Goal: Task Accomplishment & Management: Manage account settings

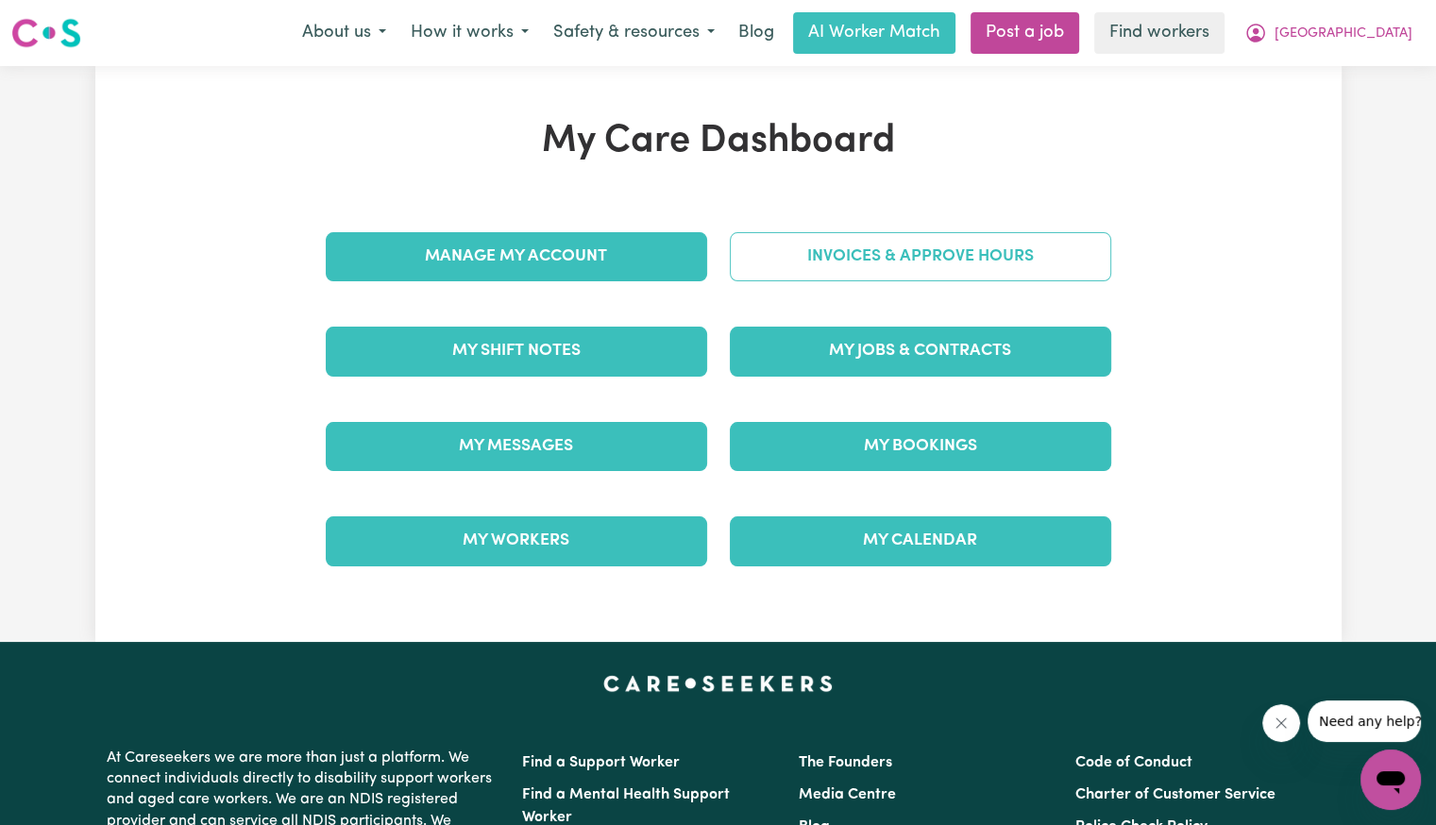
click at [786, 280] on link "Invoices & Approve Hours" at bounding box center [921, 256] width 382 height 49
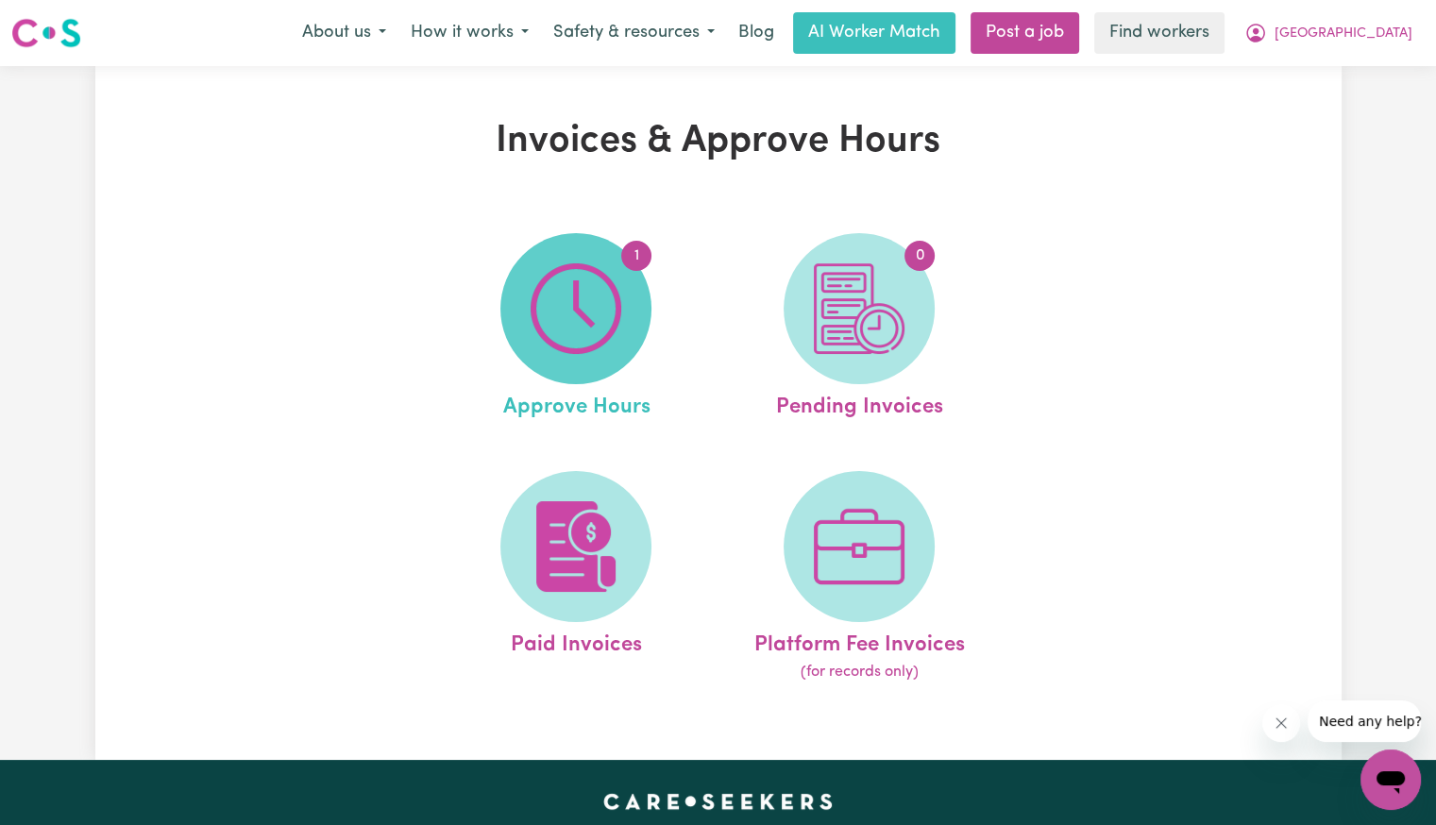
click at [578, 307] on img at bounding box center [576, 308] width 91 height 91
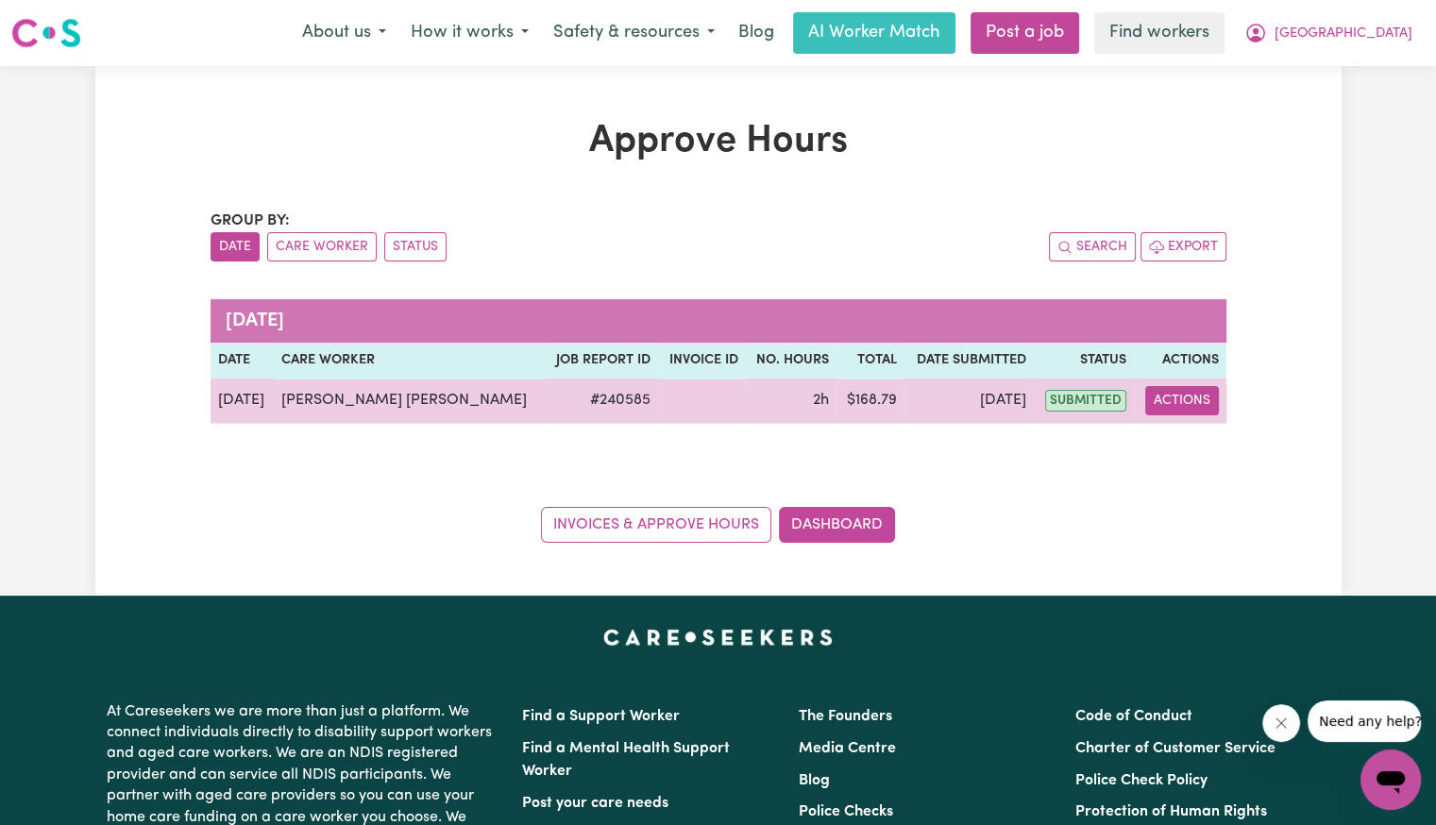
click at [1180, 395] on button "Actions" at bounding box center [1183, 400] width 74 height 29
click at [1182, 440] on link "View Job Report" at bounding box center [1243, 444] width 161 height 38
select select "pm"
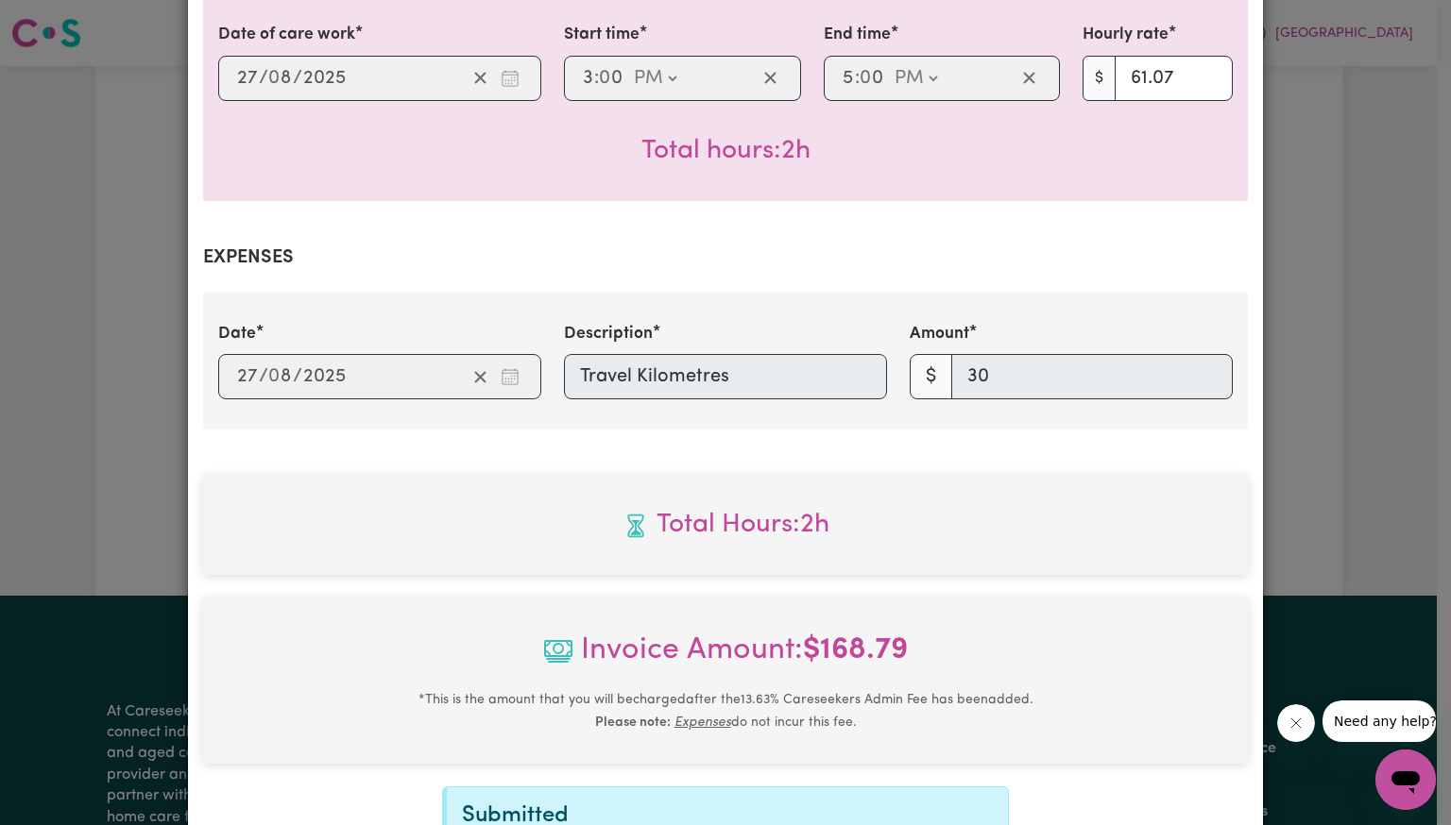
scroll to position [746, 0]
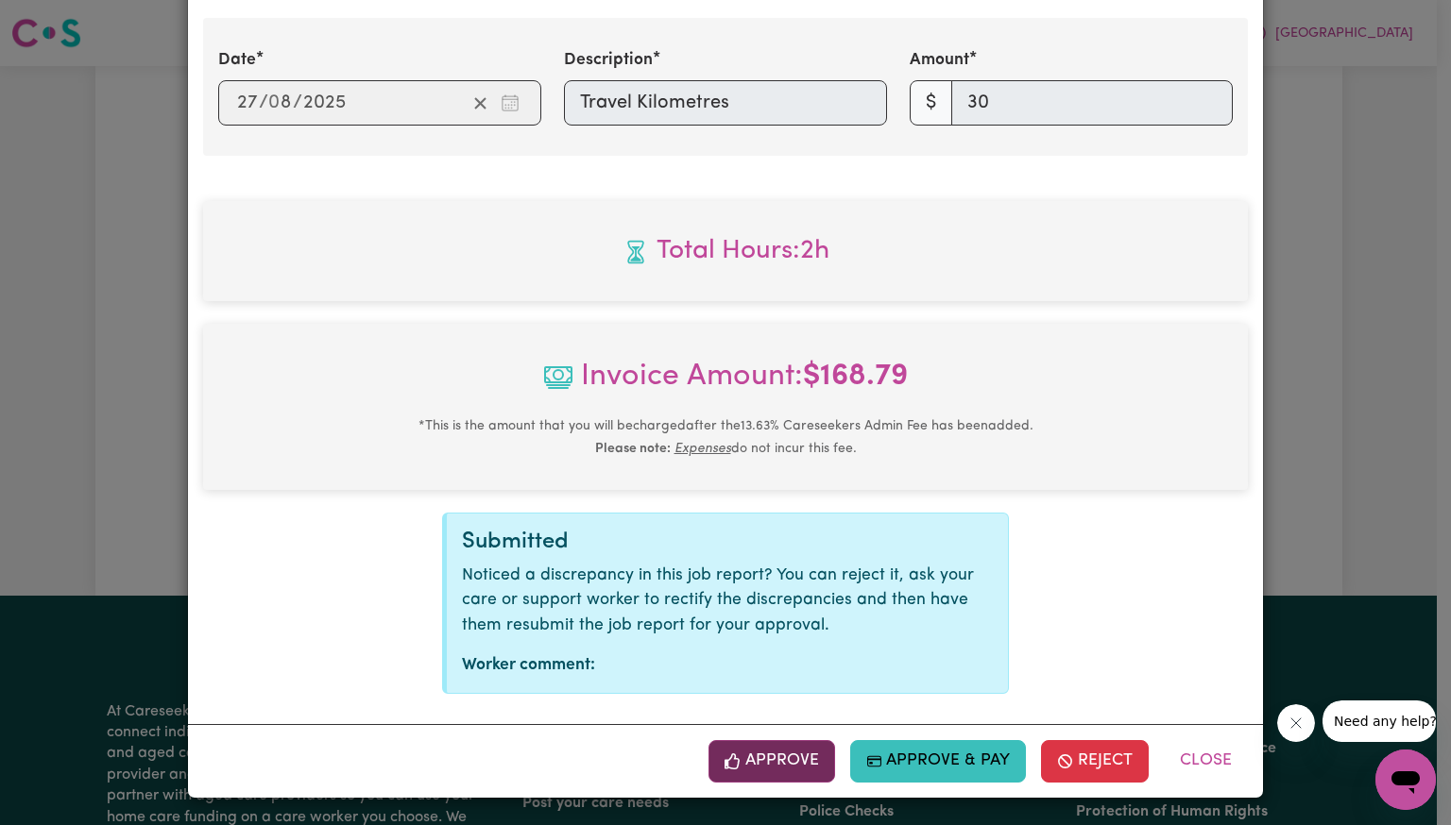
click at [799, 764] on button "Approve" at bounding box center [771, 761] width 127 height 42
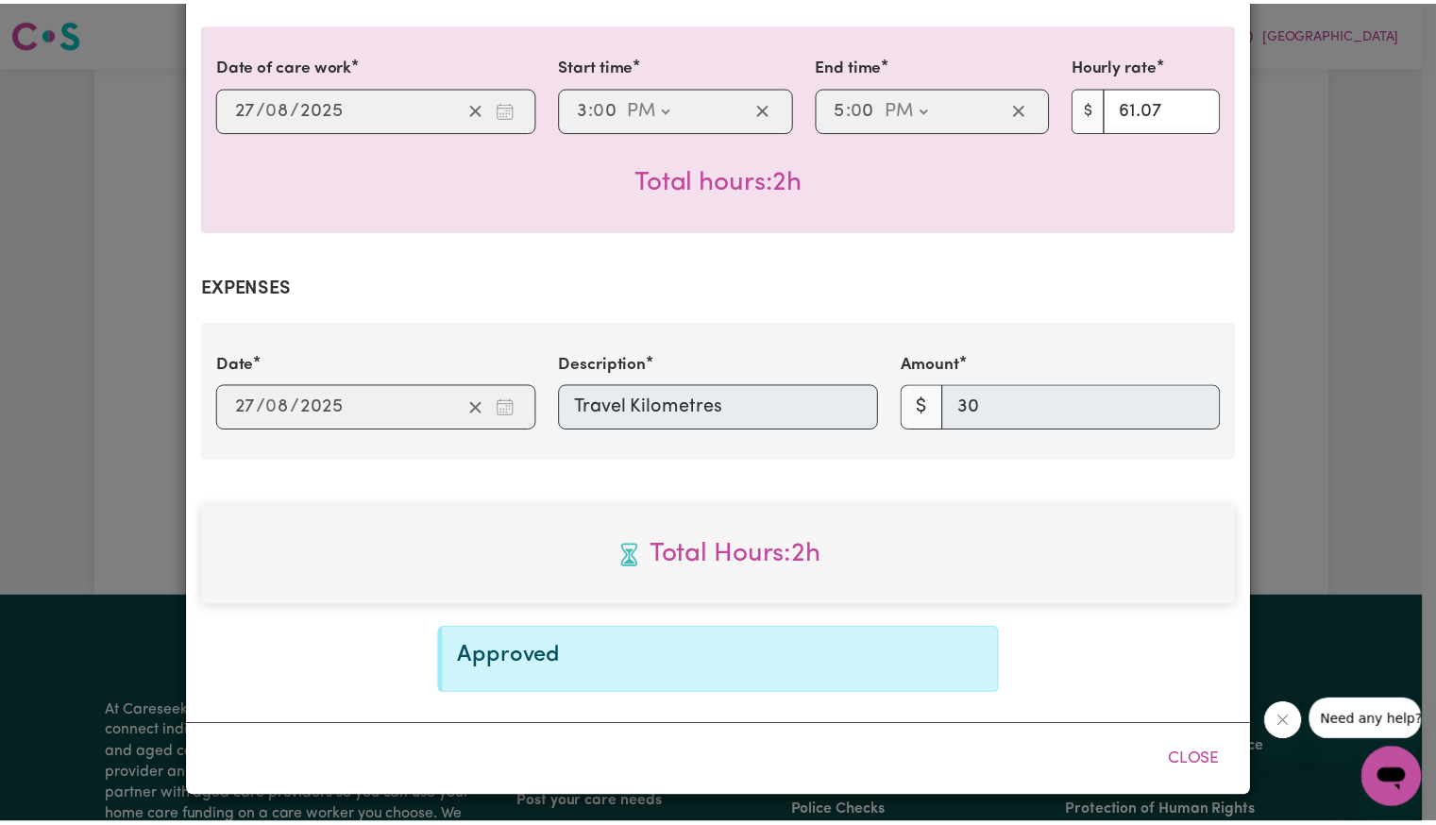
scroll to position [441, 0]
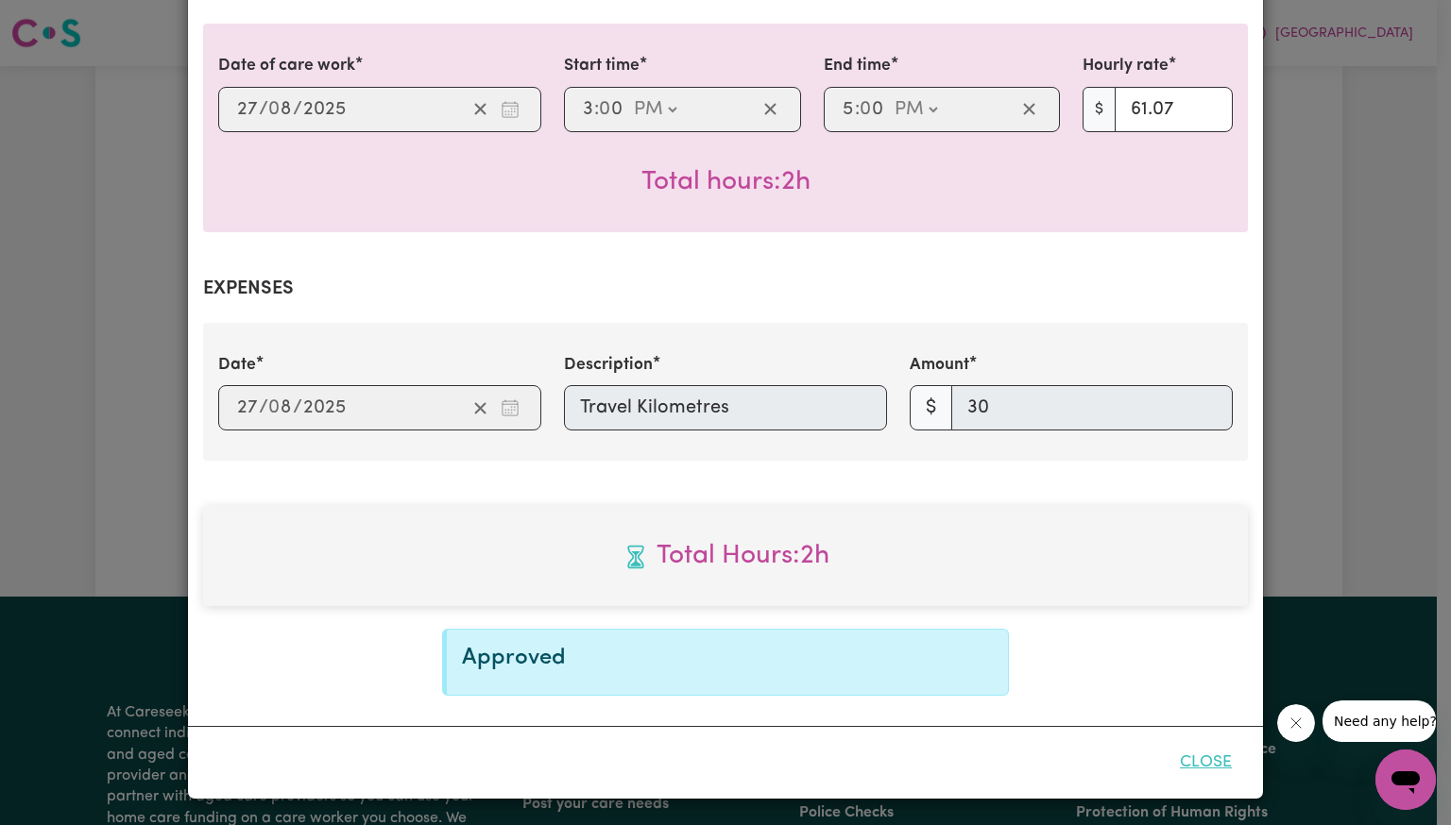
click at [1195, 749] on button "Close" at bounding box center [1205, 763] width 84 height 42
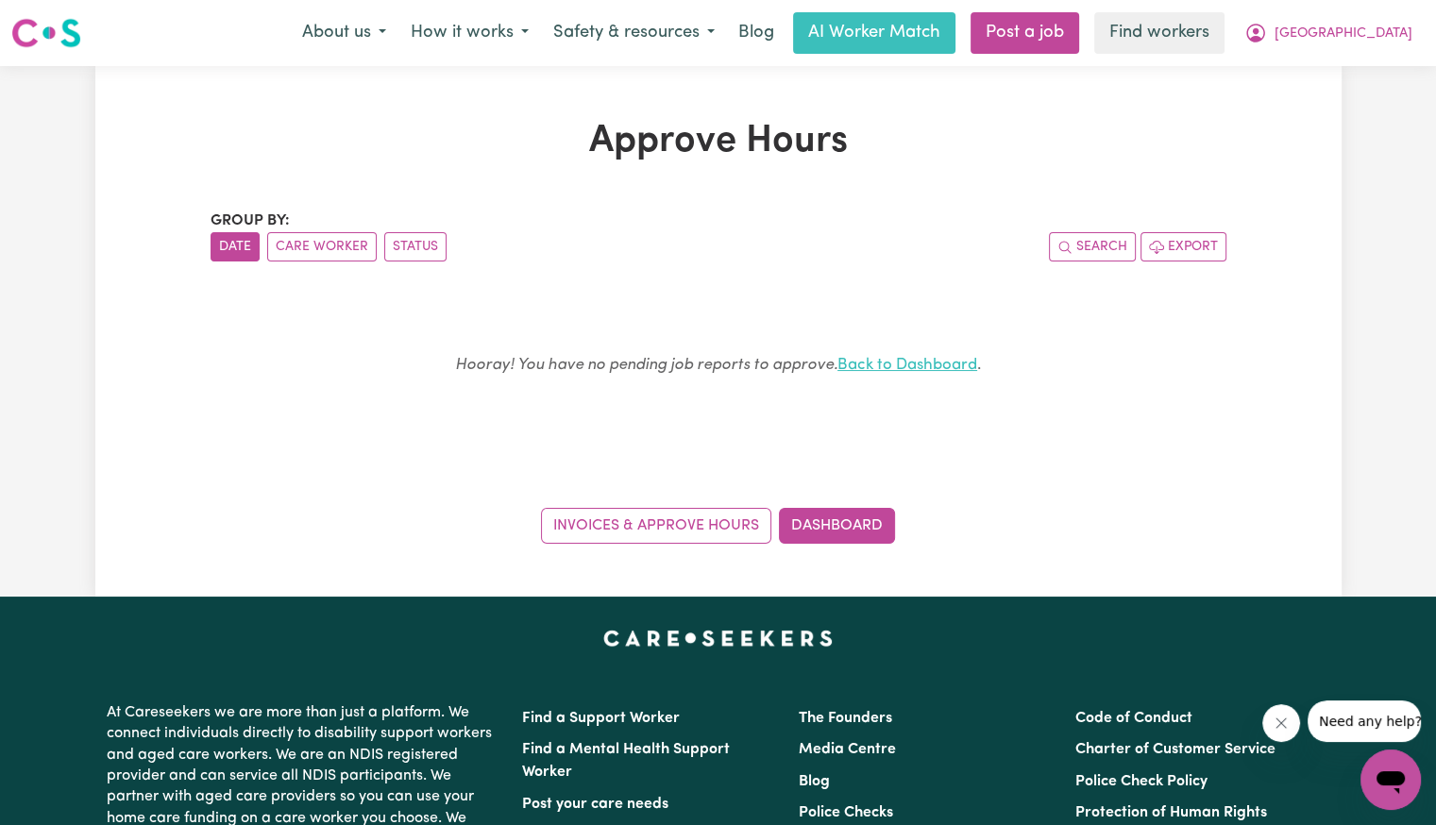
click at [945, 371] on link "Back to Dashboard" at bounding box center [908, 365] width 140 height 16
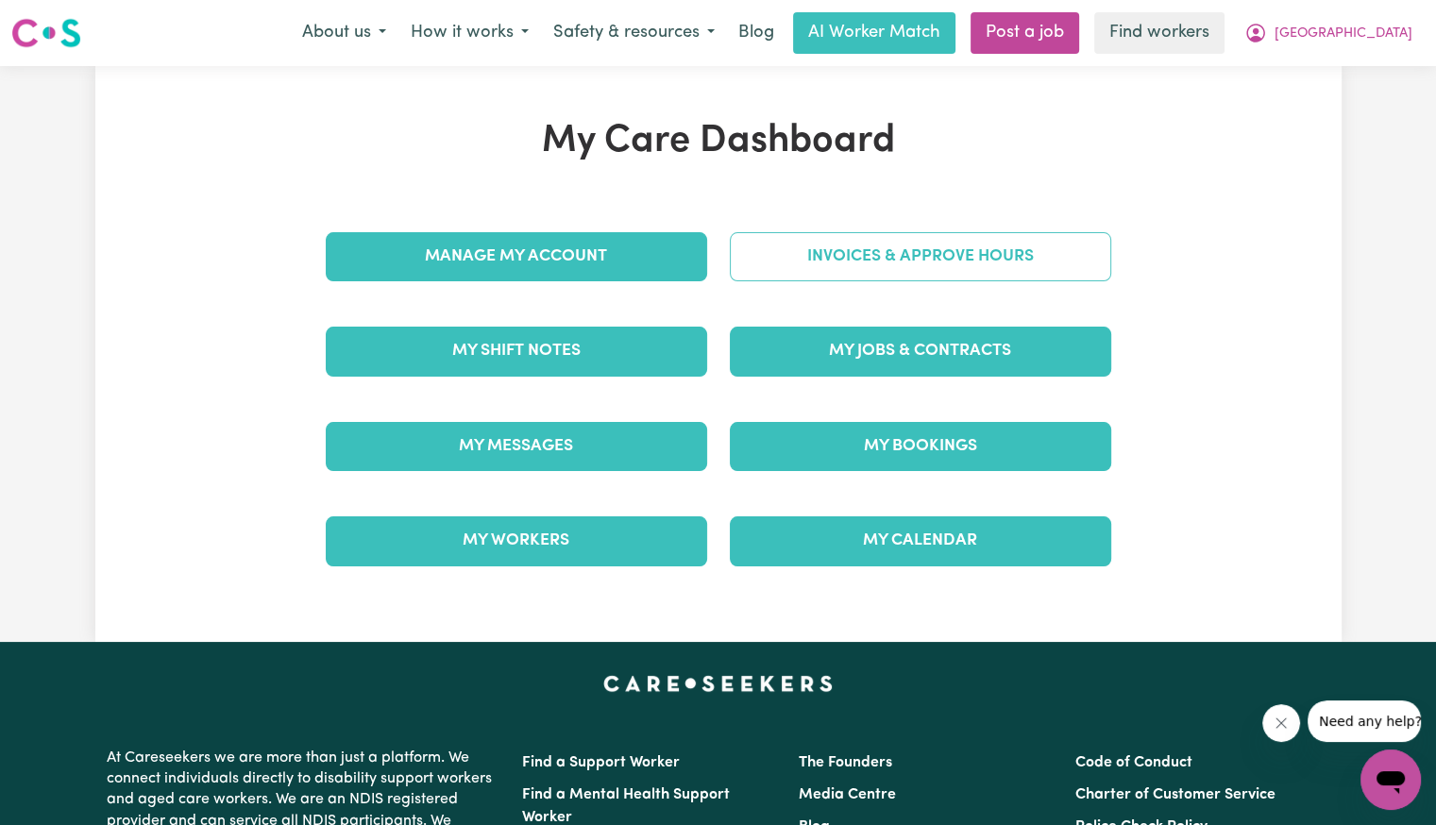
click at [929, 280] on link "Invoices & Approve Hours" at bounding box center [921, 256] width 382 height 49
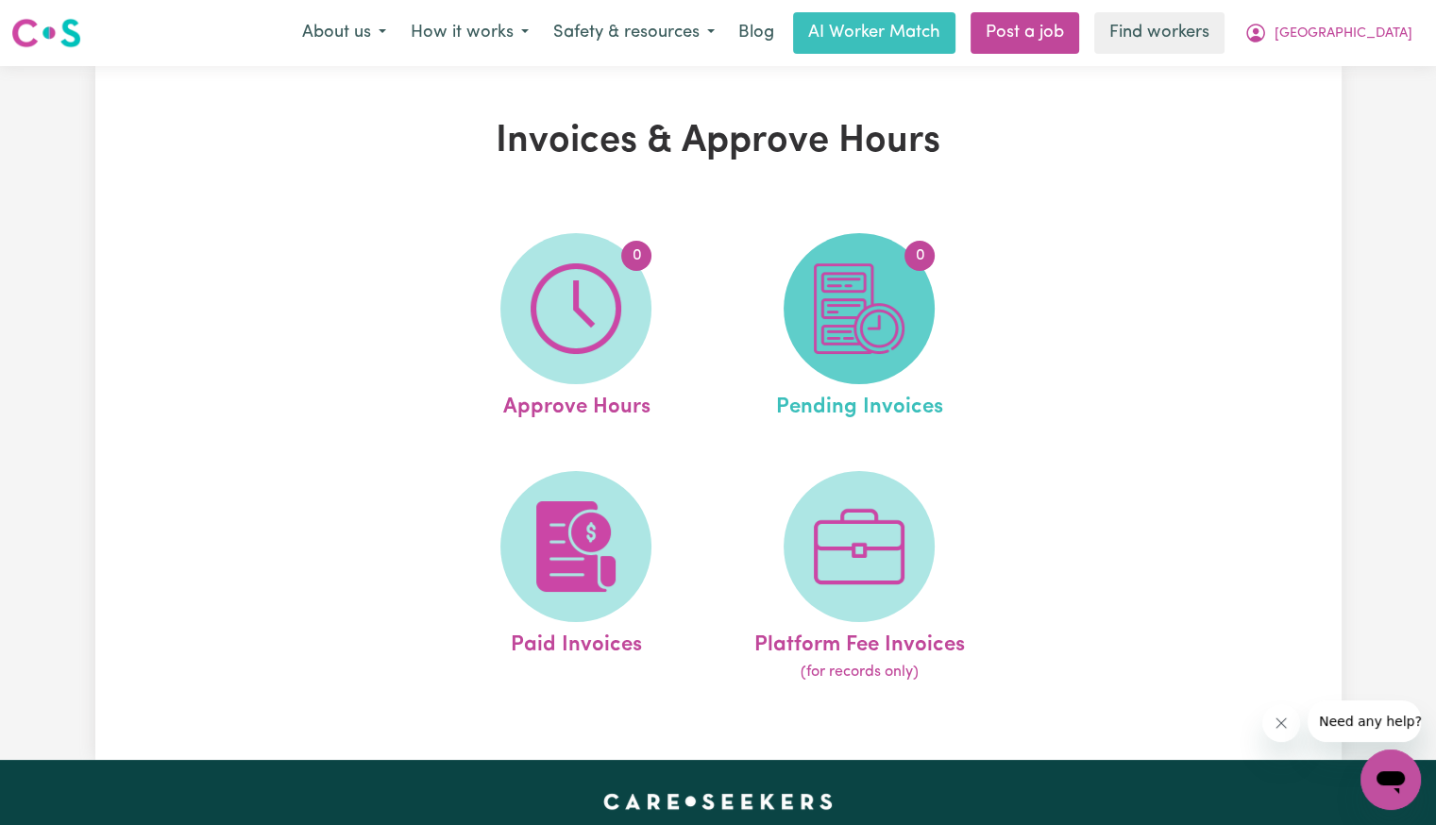
click at [929, 282] on span "0" at bounding box center [859, 308] width 151 height 151
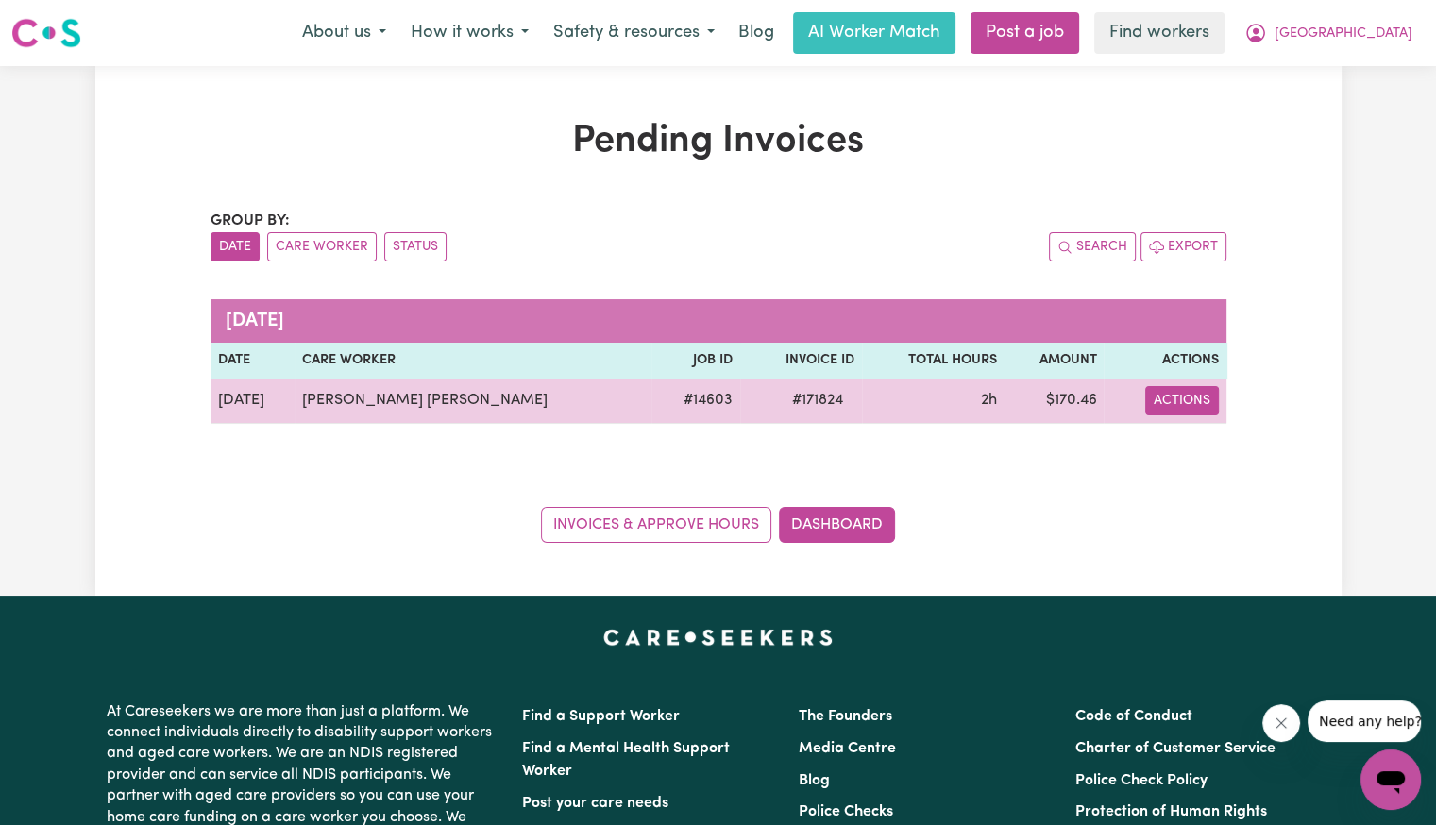
click at [1198, 400] on button "Actions" at bounding box center [1183, 400] width 74 height 29
click at [1187, 446] on link "Download Invoice" at bounding box center [1262, 444] width 173 height 38
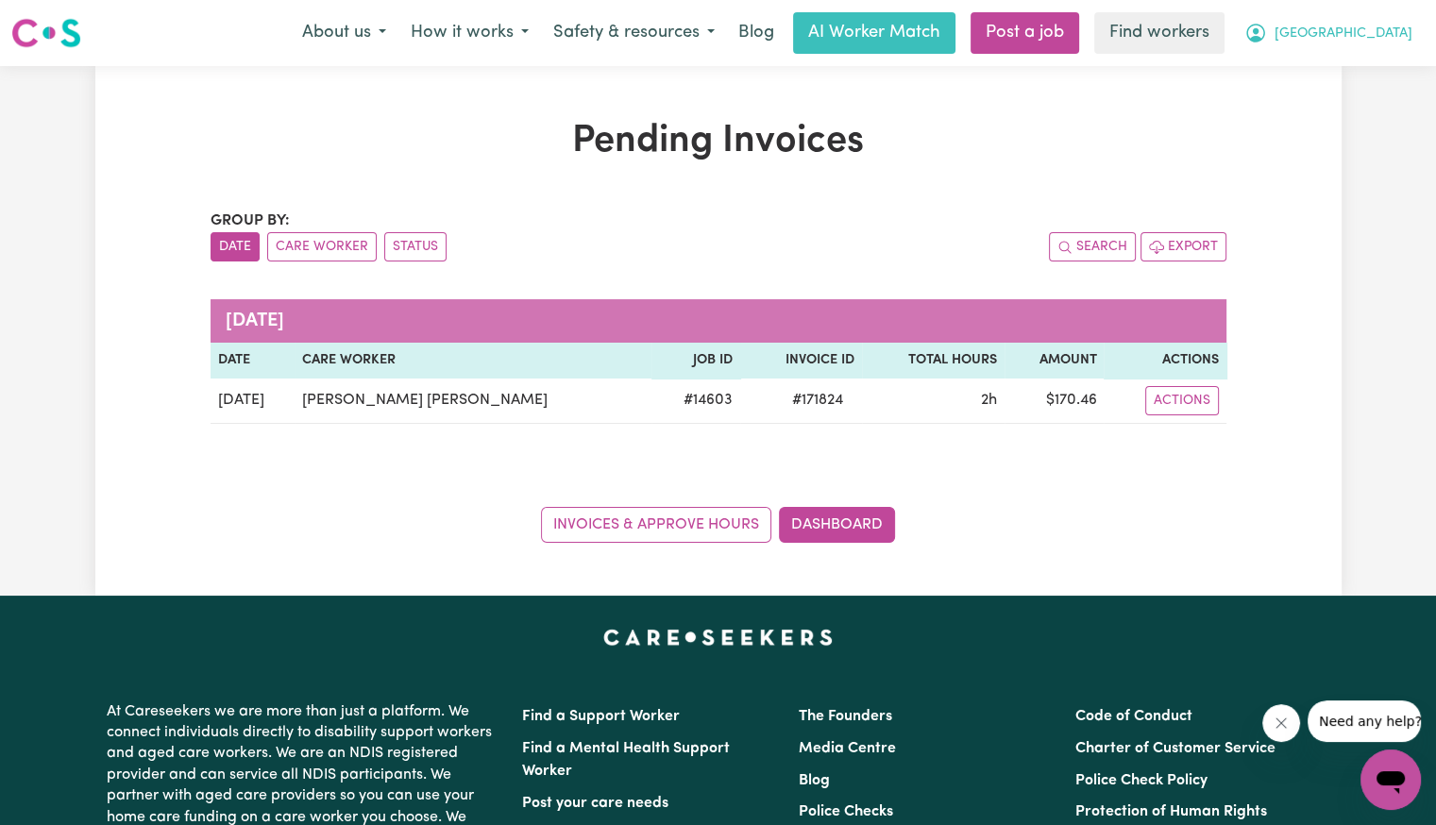
click at [1397, 39] on span "[GEOGRAPHIC_DATA]" at bounding box center [1344, 34] width 138 height 21
click at [1356, 104] on link "Logout" at bounding box center [1349, 109] width 149 height 36
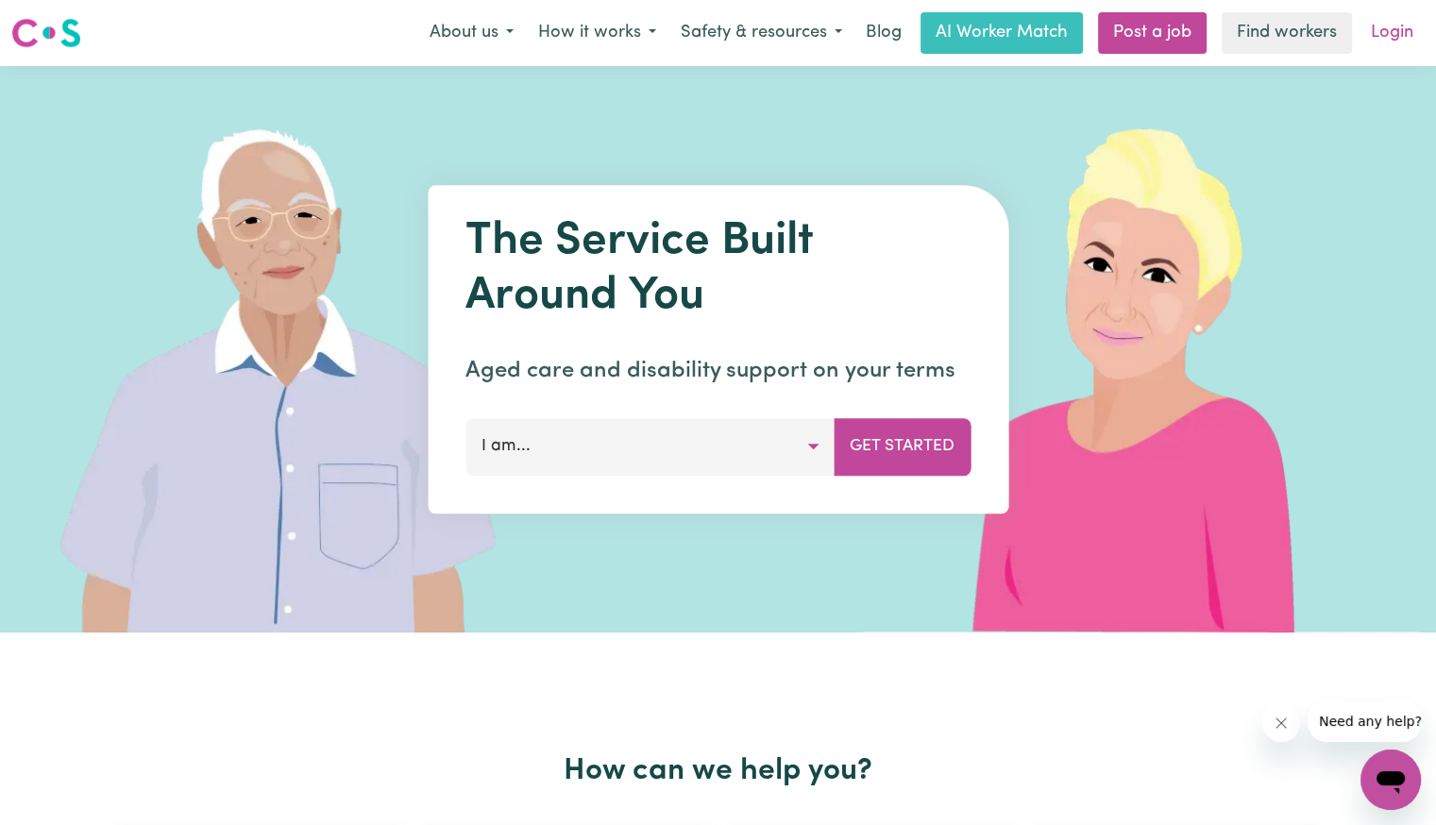
click at [1386, 40] on link "Login" at bounding box center [1392, 33] width 65 height 42
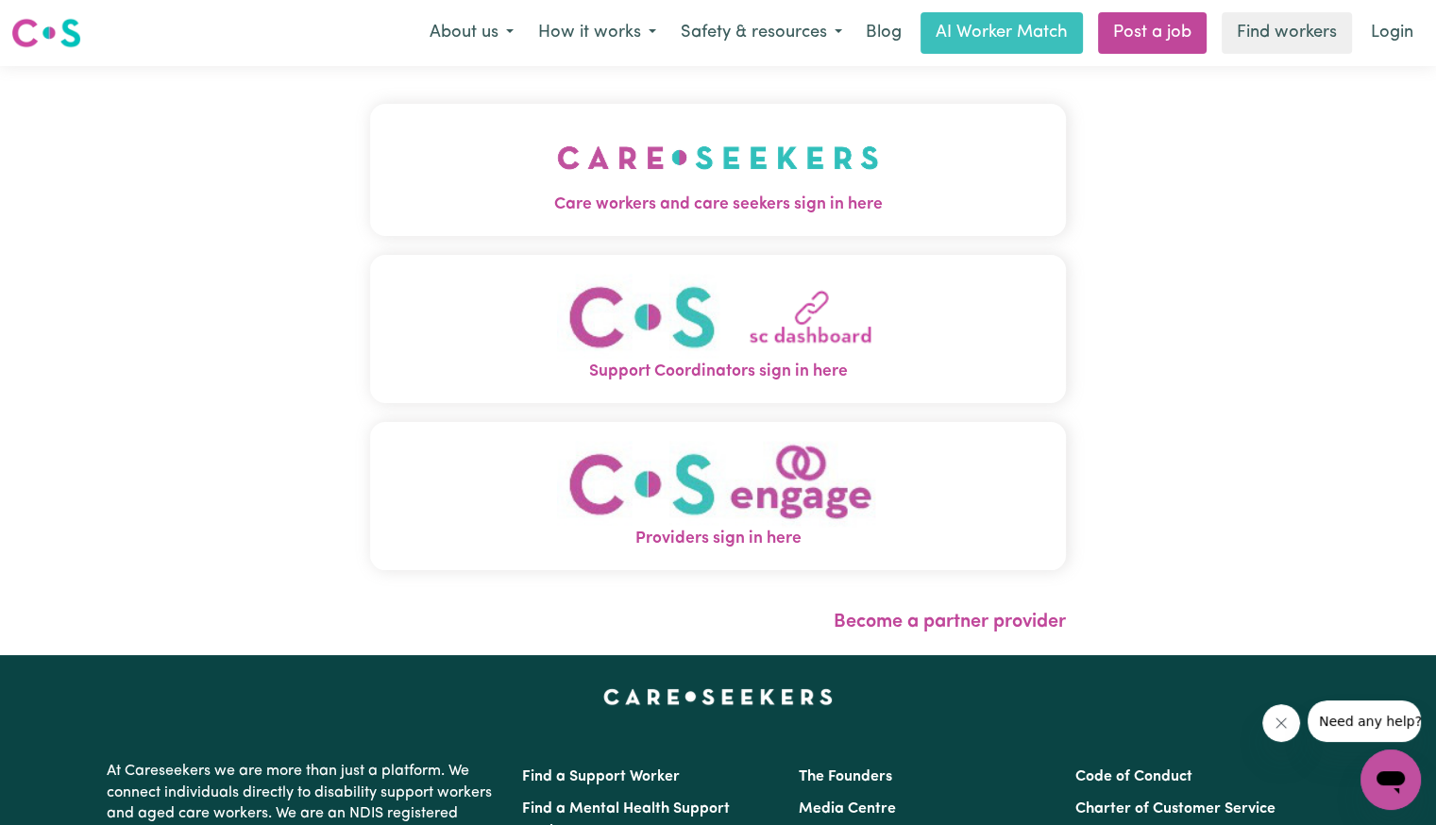
click at [557, 178] on img "Care workers and care seekers sign in here" at bounding box center [718, 158] width 322 height 70
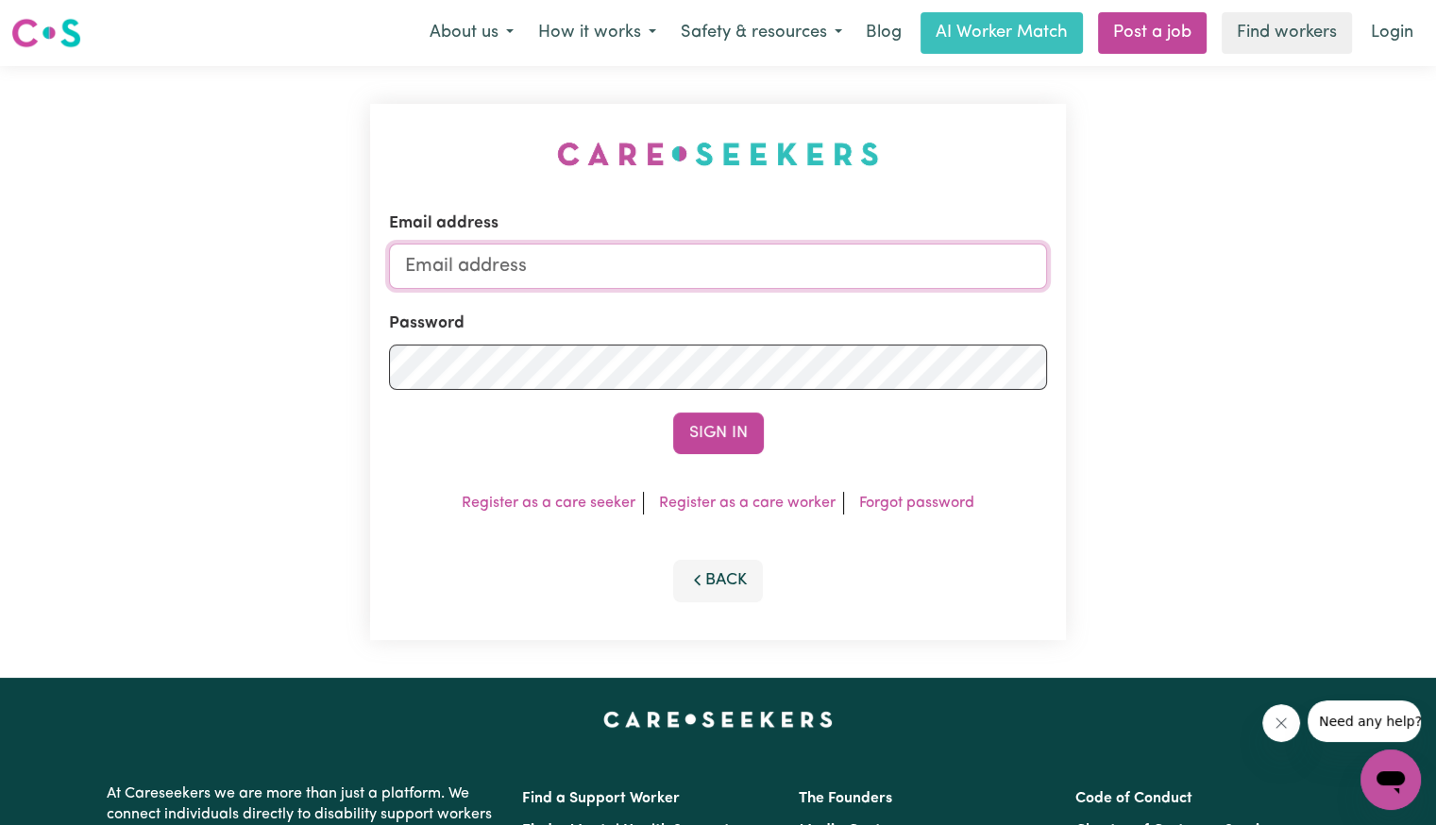
click at [635, 264] on input "Email address" at bounding box center [718, 266] width 658 height 45
drag, startPoint x: 510, startPoint y: 261, endPoint x: 593, endPoint y: 259, distance: 83.1
click at [593, 261] on input "superuser~ca" at bounding box center [718, 266] width 658 height 45
paste input "[EMAIL_ADDRESS][DOMAIN_NAME]"
type input "[EMAIL_ADDRESS][DOMAIN_NAME]"
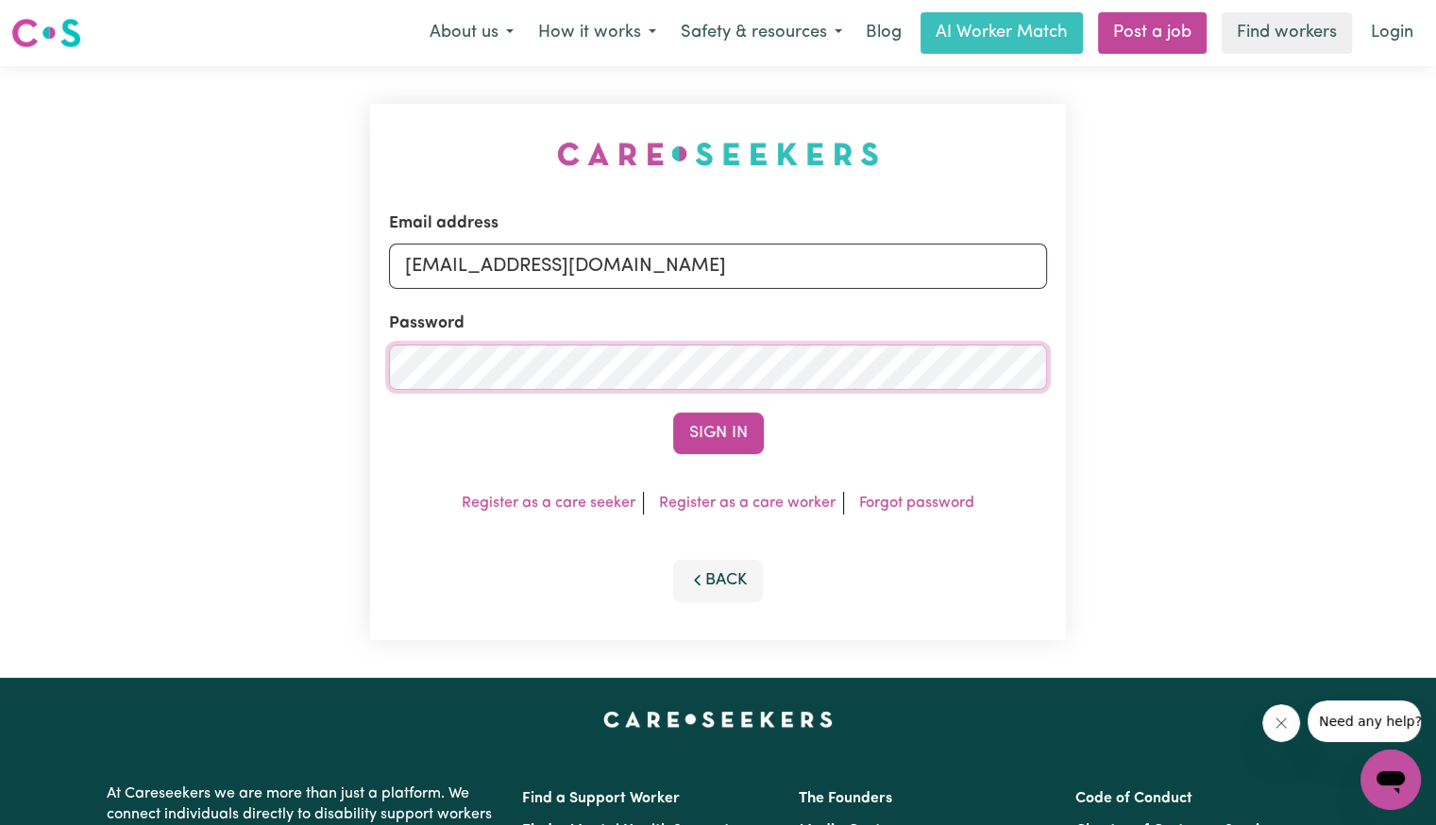
click at [673, 413] on button "Sign In" at bounding box center [718, 434] width 91 height 42
